Goal: Complete application form

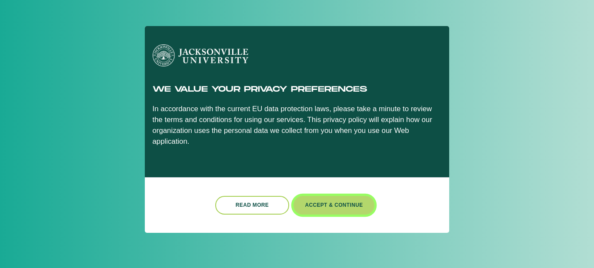
click at [327, 198] on button "Accept & Continue" at bounding box center [333, 205] width 81 height 19
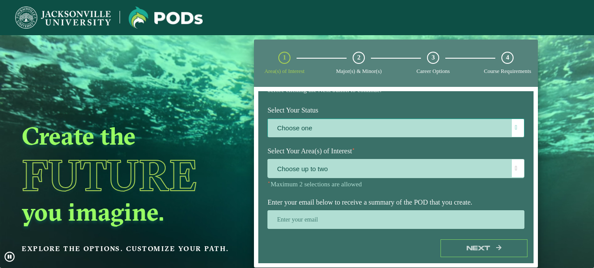
scroll to position [100, 0]
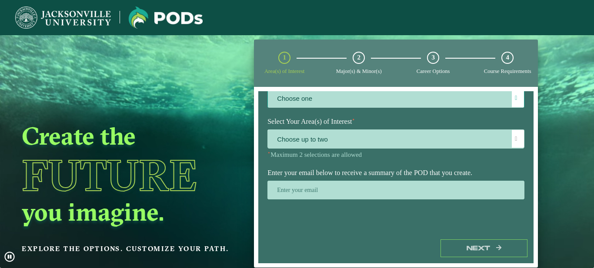
click at [316, 104] on label "Choose one" at bounding box center [396, 99] width 256 height 19
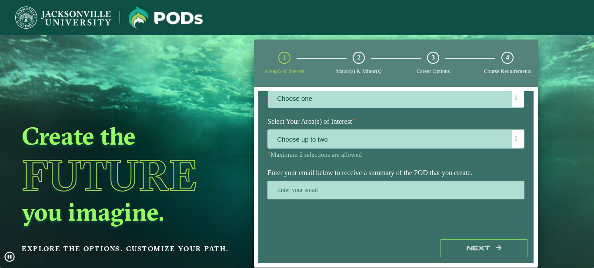
scroll to position [28, 0]
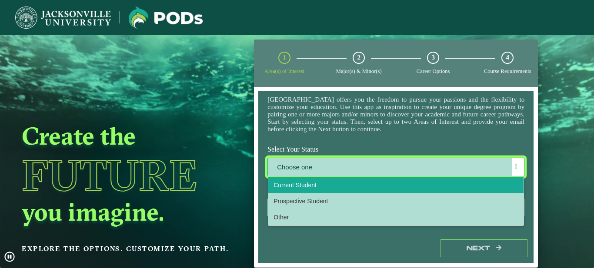
click at [306, 193] on li "Current Student" at bounding box center [395, 185] width 255 height 16
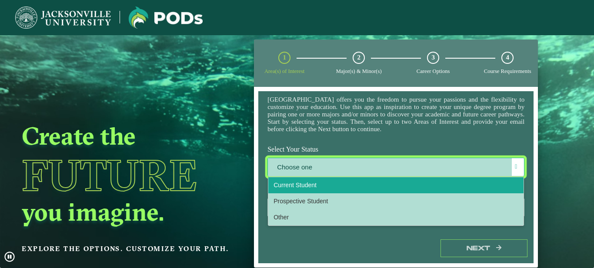
select select "[object Object]"
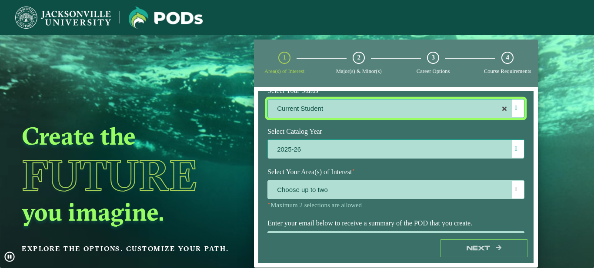
scroll to position [141, 0]
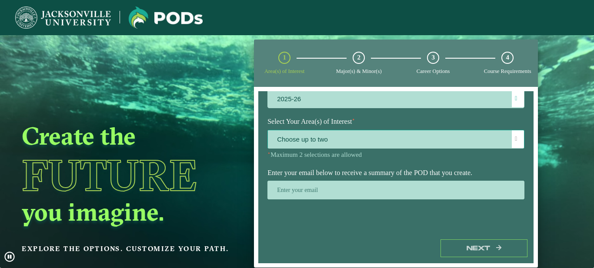
click at [337, 136] on span "Choose up to two" at bounding box center [396, 139] width 256 height 19
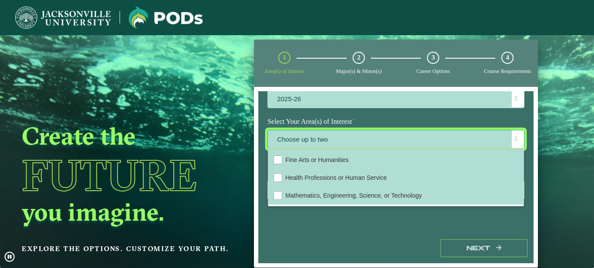
scroll to position [55, 0]
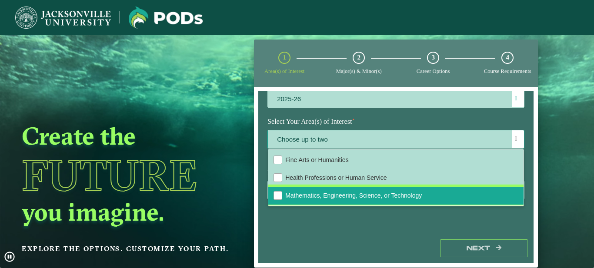
click at [334, 191] on li "Mathematics, Engineering, Science, or Technology" at bounding box center [395, 196] width 255 height 18
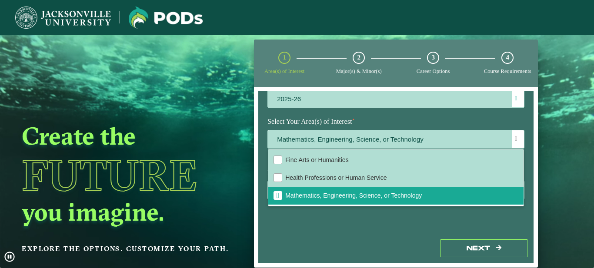
click at [364, 226] on div "Welcome to the POD s app Jacksonville University offers you the freedom to purs…" at bounding box center [395, 162] width 275 height 142
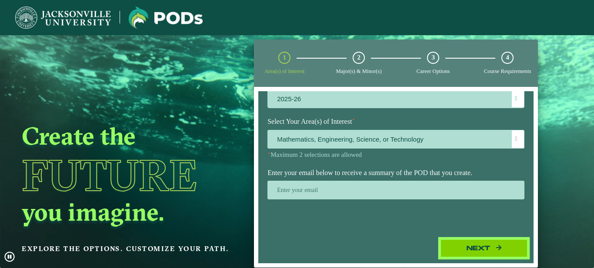
click at [452, 246] on button "Next" at bounding box center [483, 248] width 87 height 18
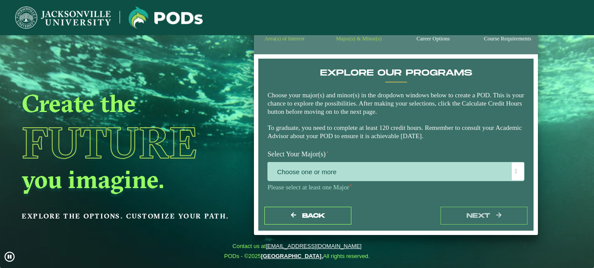
scroll to position [35, 0]
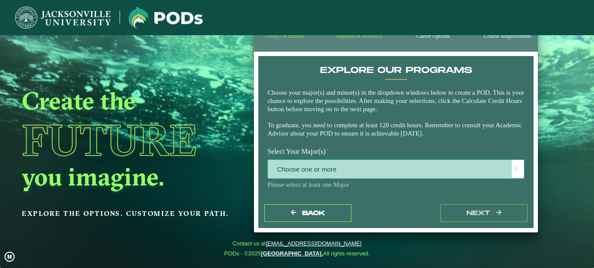
click at [356, 164] on span "Choose one or more" at bounding box center [396, 169] width 256 height 19
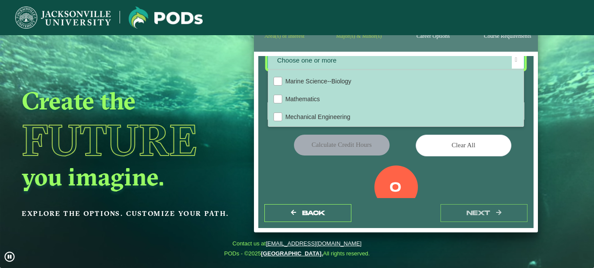
scroll to position [157, 0]
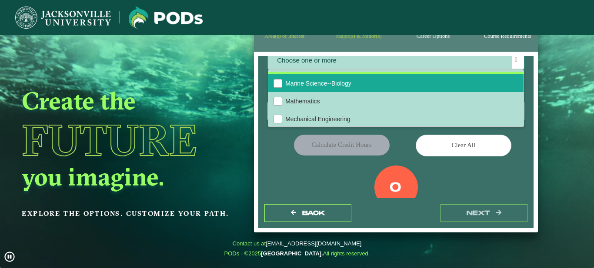
click at [321, 84] on span "Marine Science--Biology" at bounding box center [318, 83] width 66 height 7
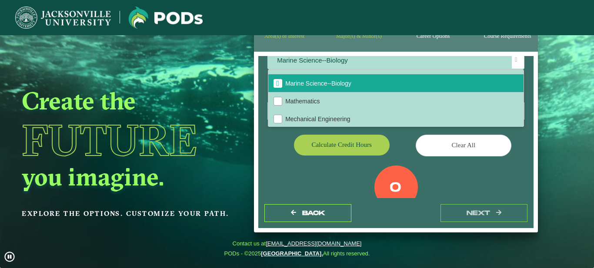
click at [289, 149] on div "Calculate credit hours" at bounding box center [328, 147] width 135 height 24
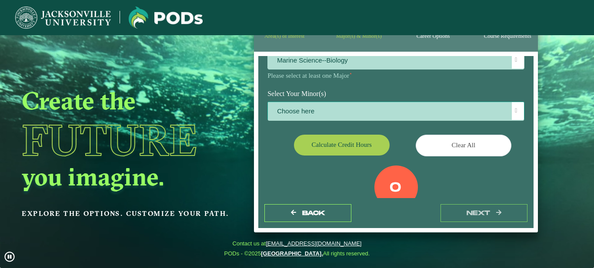
click at [344, 105] on span "Choose here" at bounding box center [396, 111] width 256 height 19
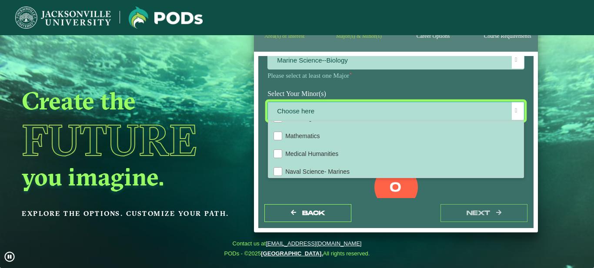
scroll to position [616, 0]
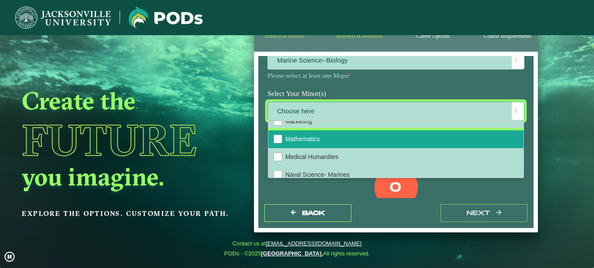
click at [312, 143] on span "Mathematics" at bounding box center [302, 139] width 34 height 7
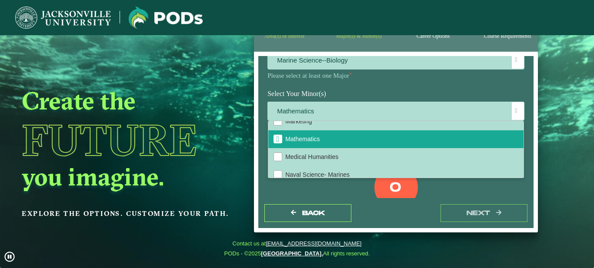
click at [319, 184] on div "0 Total Credit Hours" at bounding box center [396, 203] width 270 height 74
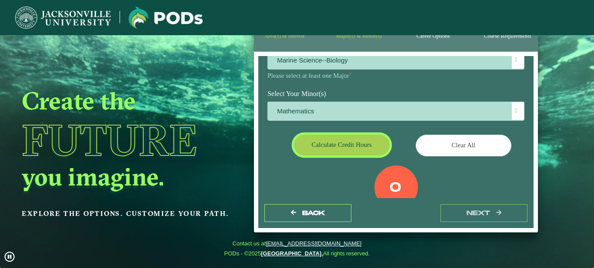
click at [360, 151] on button "Calculate credit hours" at bounding box center [342, 145] width 96 height 20
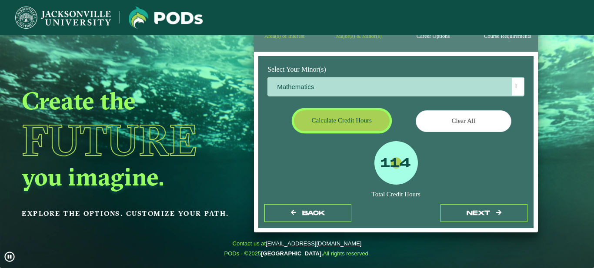
scroll to position [0, 0]
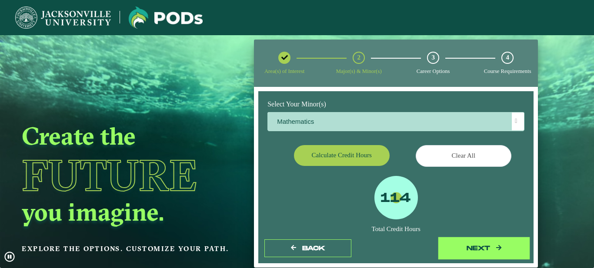
click at [483, 246] on button "next" at bounding box center [483, 248] width 87 height 18
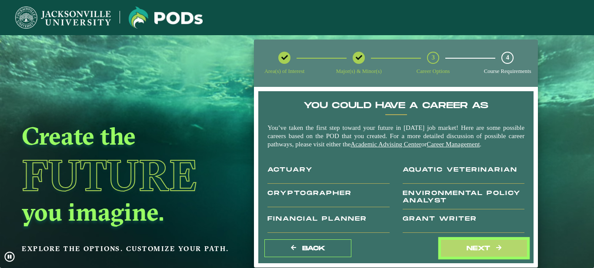
click at [483, 246] on button "next" at bounding box center [483, 248] width 87 height 18
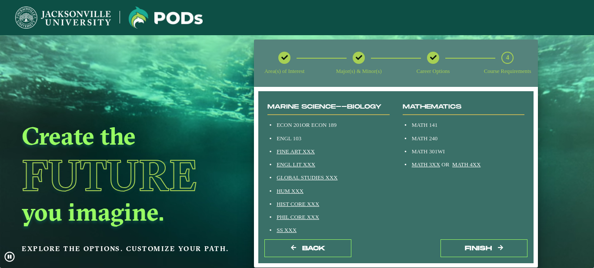
scroll to position [93, 0]
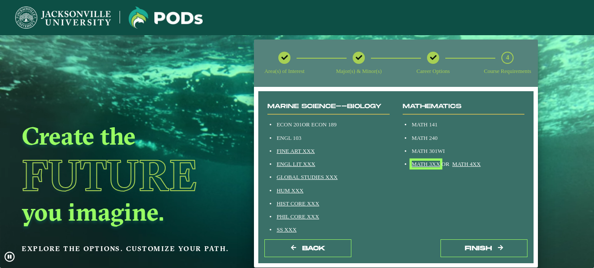
click at [422, 163] on link "MATH 3XX" at bounding box center [426, 164] width 28 height 7
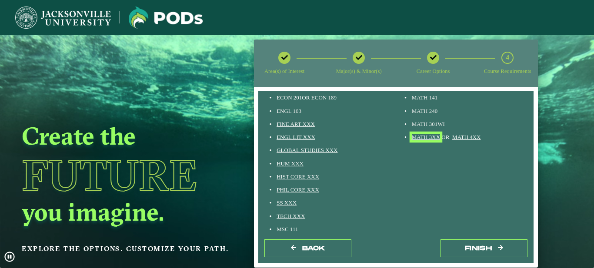
scroll to position [120, 0]
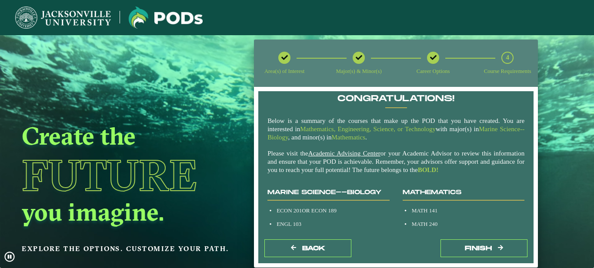
scroll to position [0, 0]
